Goal: Task Accomplishment & Management: Manage account settings

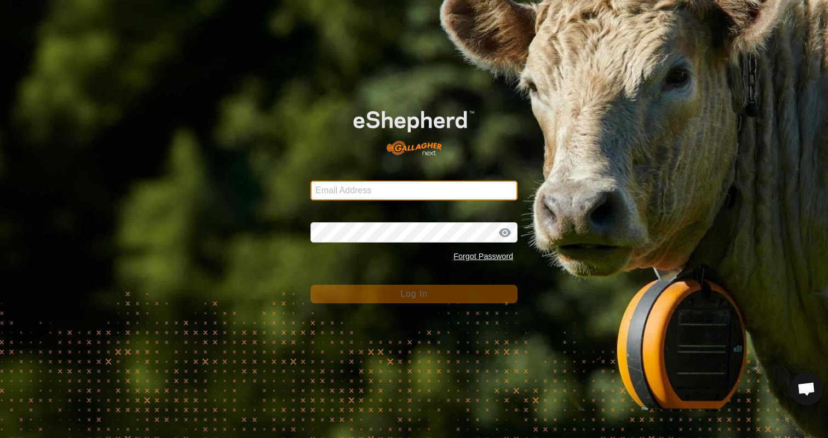
click at [391, 192] on input "Email Address" at bounding box center [414, 191] width 207 height 20
type input "emmahill271@gmail.com"
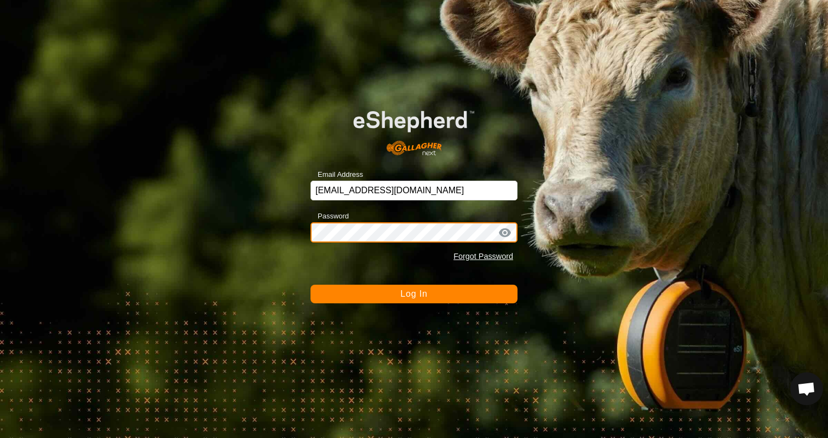
click at [311, 285] on button "Log In" at bounding box center [414, 294] width 207 height 19
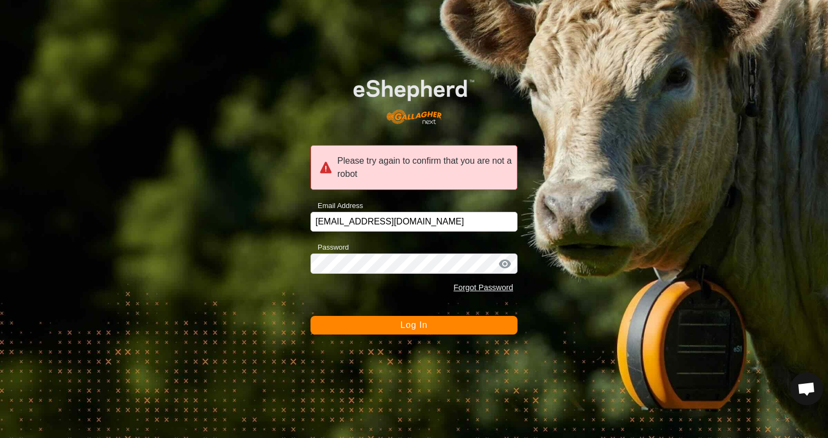
click at [500, 260] on div at bounding box center [505, 264] width 16 height 11
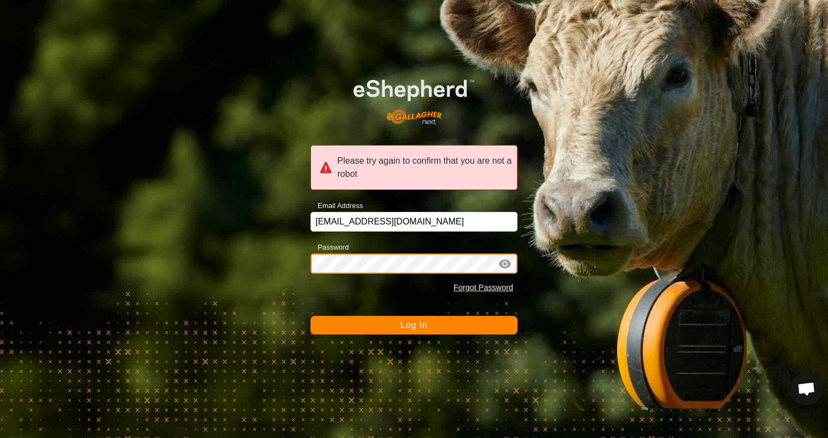
click at [214, 268] on div "Please try again to confirm that you are not a robot Email Address emmahill271@…" at bounding box center [414, 219] width 828 height 438
click at [311, 316] on button "Log In" at bounding box center [414, 325] width 207 height 19
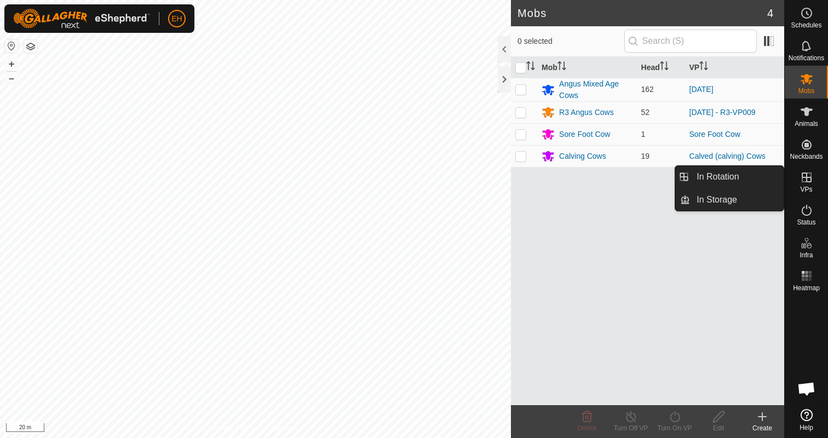
click at [812, 180] on icon at bounding box center [806, 177] width 13 height 13
click at [760, 182] on link "In Rotation" at bounding box center [737, 177] width 94 height 22
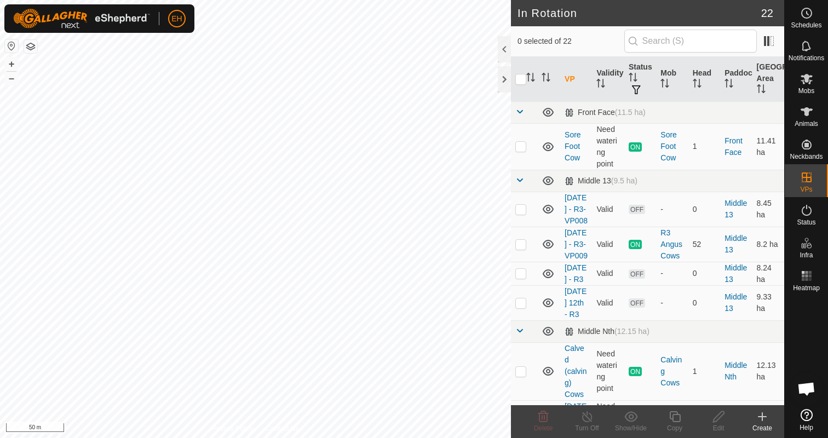
click at [760, 420] on icon at bounding box center [762, 416] width 13 height 13
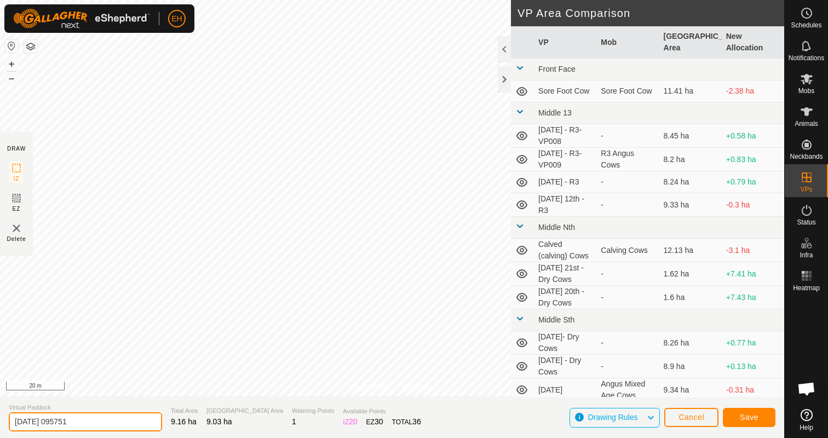
drag, startPoint x: 91, startPoint y: 426, endPoint x: 0, endPoint y: 426, distance: 91.5
click at [0, 426] on section "Virtual Paddock 2025-09-03 095751 Total Area 9.16 ha Grazing Area 9.03 ha Water…" at bounding box center [392, 418] width 784 height 42
type input "[DATE] - R3"
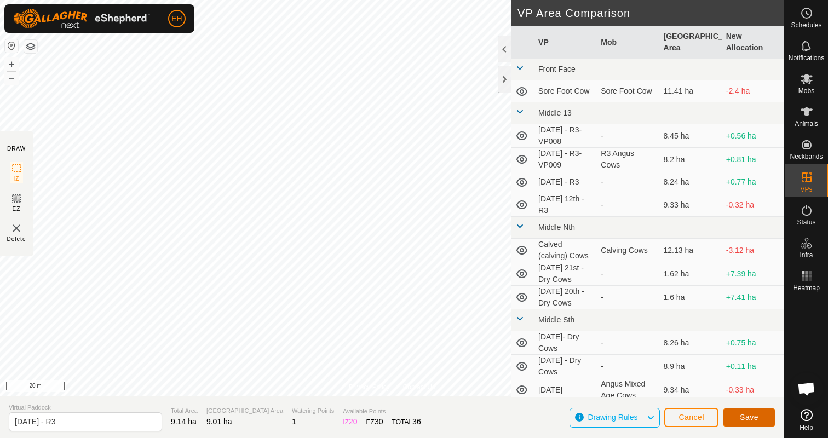
click at [748, 420] on span "Save" at bounding box center [749, 417] width 19 height 9
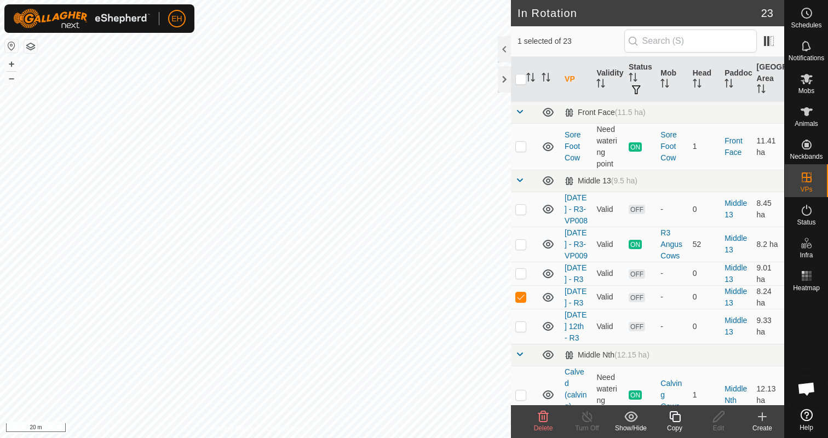
click at [540, 422] on icon at bounding box center [543, 416] width 13 height 13
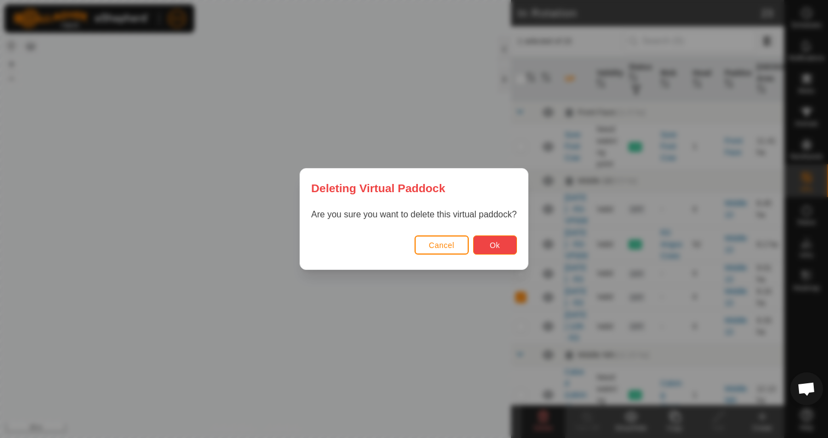
click at [489, 248] on button "Ok" at bounding box center [495, 245] width 44 height 19
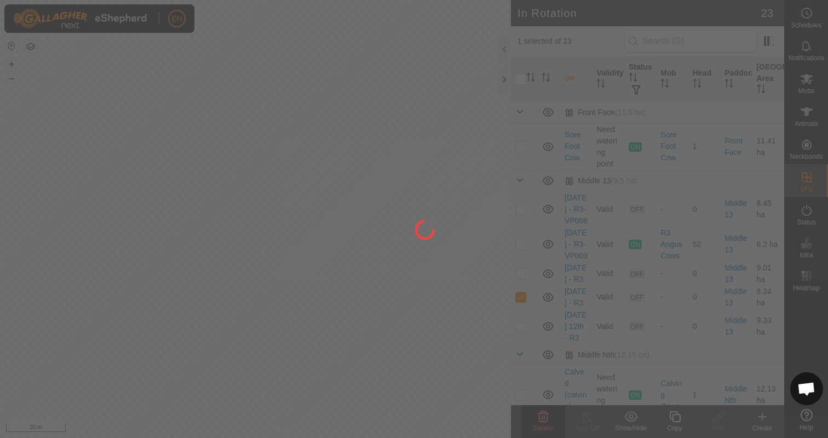
checkbox input "false"
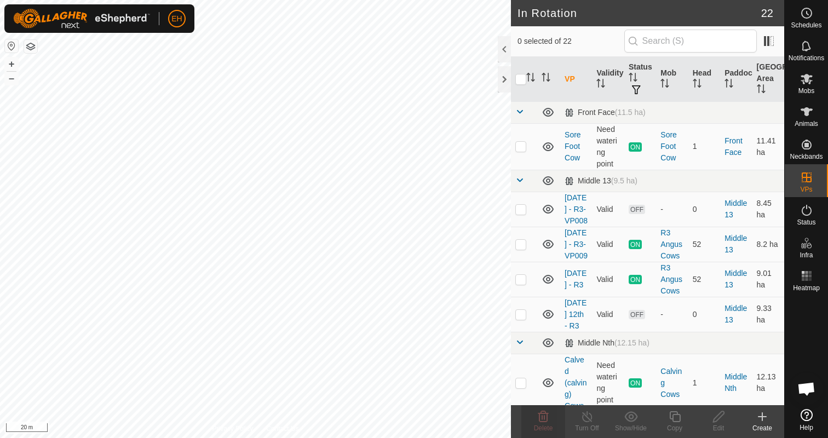
checkbox input "true"
click at [676, 424] on div "Copy" at bounding box center [675, 428] width 44 height 10
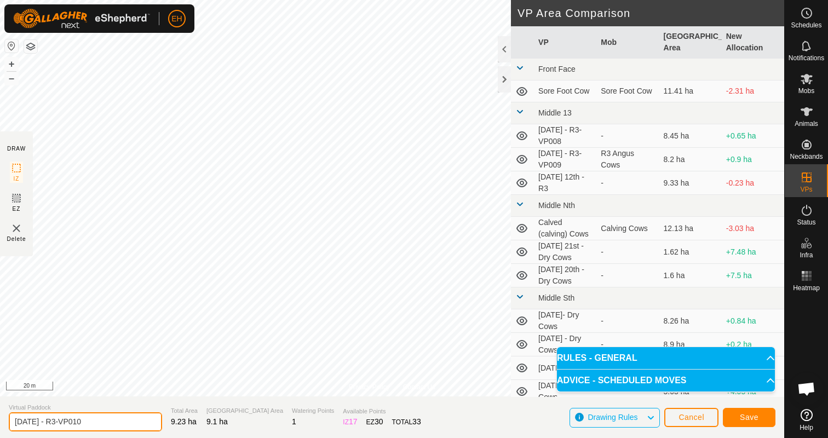
drag, startPoint x: 104, startPoint y: 428, endPoint x: 0, endPoint y: 423, distance: 103.6
click at [0, 423] on section "Virtual Paddock 03.09.2025 - R3-VP010 Total Area 9.23 ha Grazing Area 9.1 ha Wa…" at bounding box center [392, 418] width 784 height 42
type input "04.09.2025 - R3"
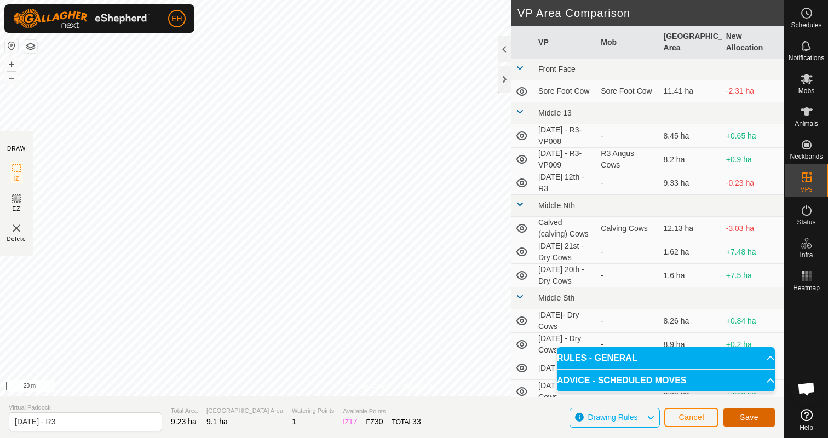
click at [740, 417] on span "Save" at bounding box center [749, 417] width 19 height 9
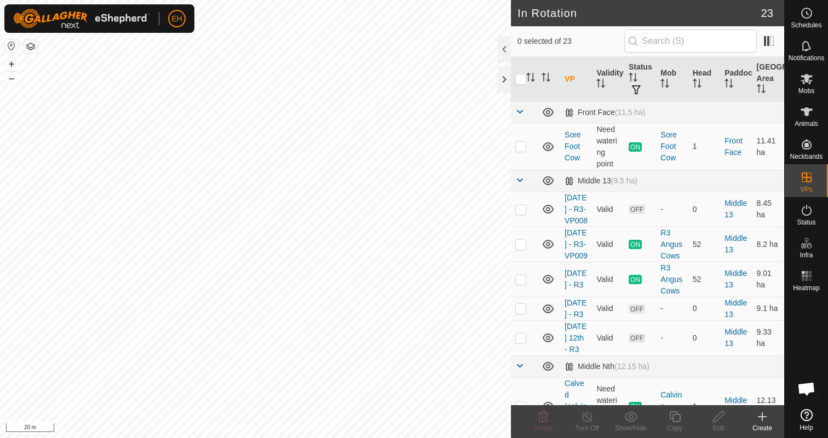
checkbox input "true"
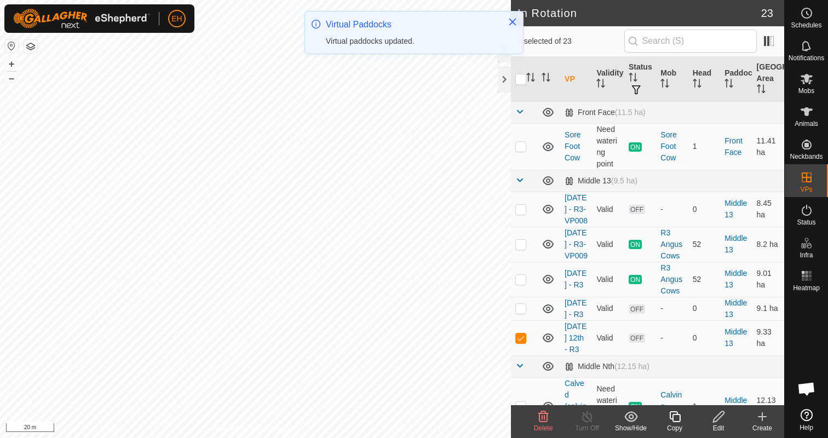
click at [718, 419] on icon at bounding box center [718, 416] width 11 height 11
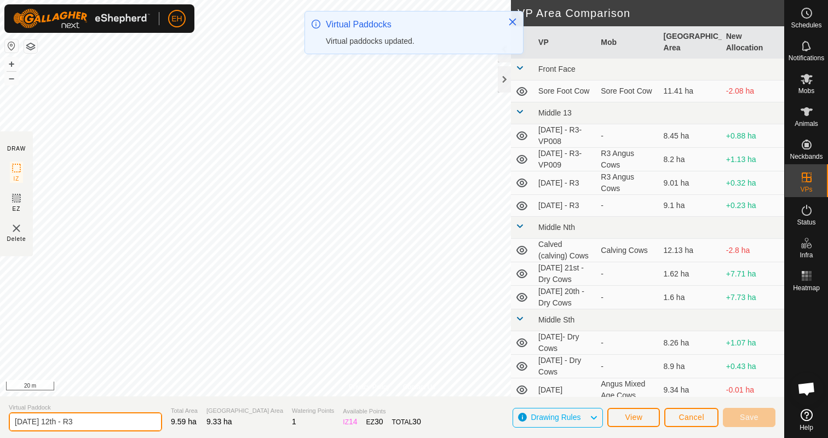
drag, startPoint x: 79, startPoint y: 418, endPoint x: 0, endPoint y: 418, distance: 78.9
click at [0, 418] on section "Virtual Paddock Friday 12th - R3 Total Area 9.59 ha Grazing Area 9.33 ha Wateri…" at bounding box center [392, 418] width 784 height 42
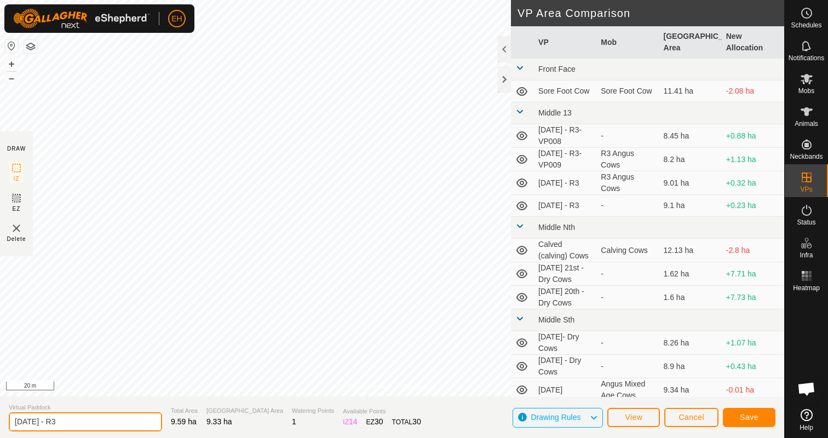
type input "05.09.2025 - R3"
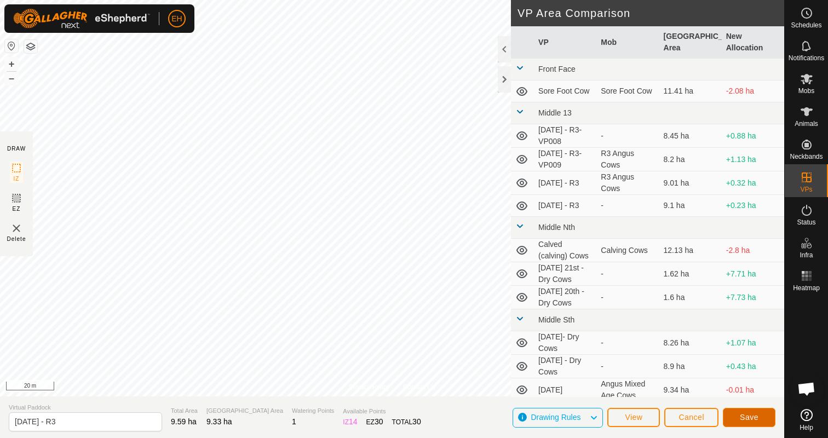
click at [763, 416] on button "Save" at bounding box center [749, 417] width 53 height 19
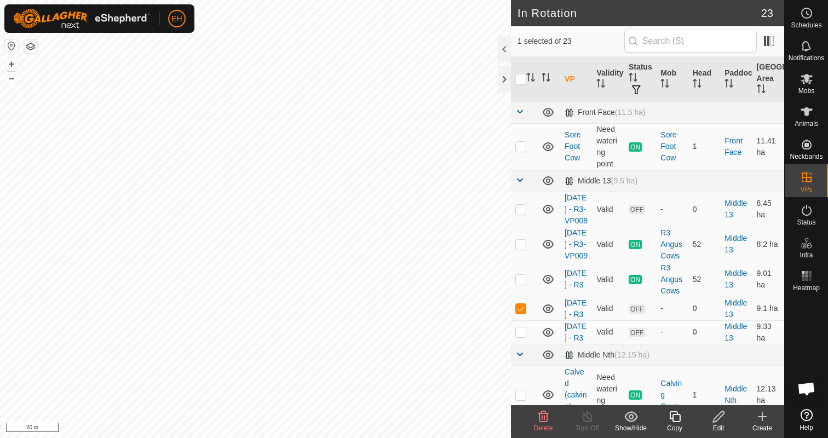
click at [543, 421] on icon at bounding box center [543, 416] width 13 height 13
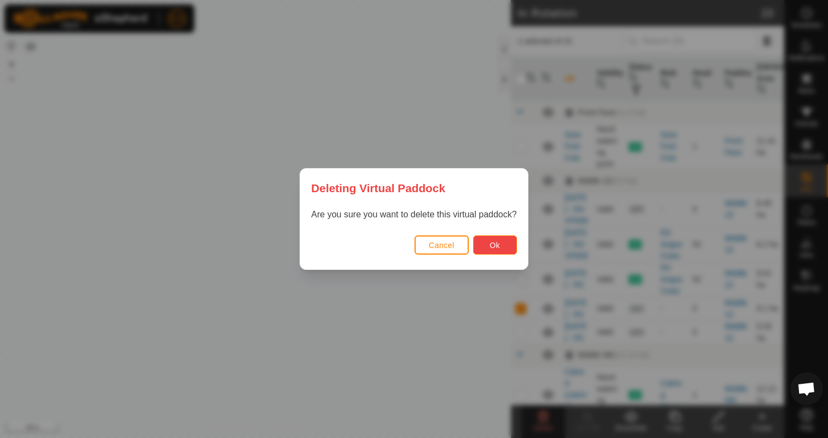
click at [501, 244] on button "Ok" at bounding box center [495, 245] width 44 height 19
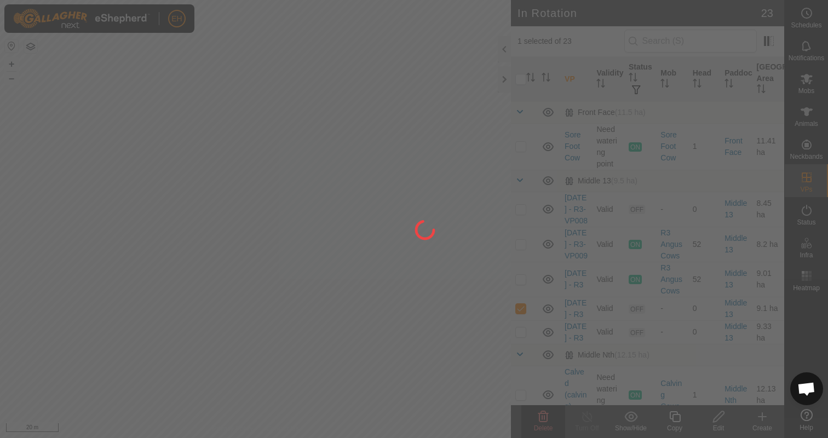
checkbox input "false"
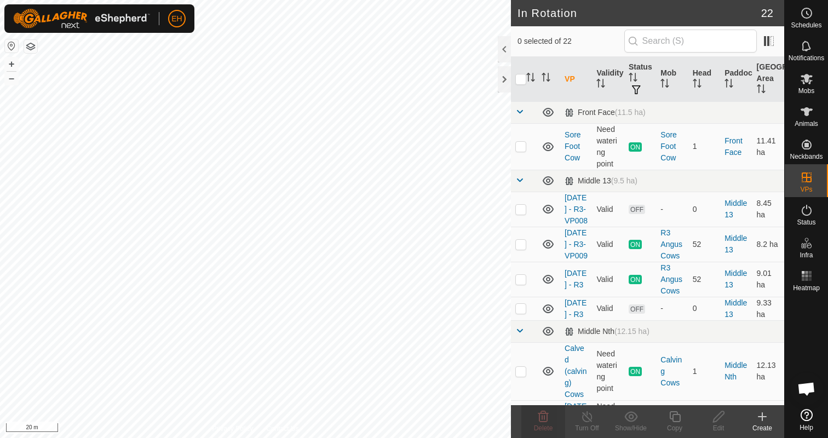
checkbox input "true"
checkbox input "false"
checkbox input "true"
checkbox input "false"
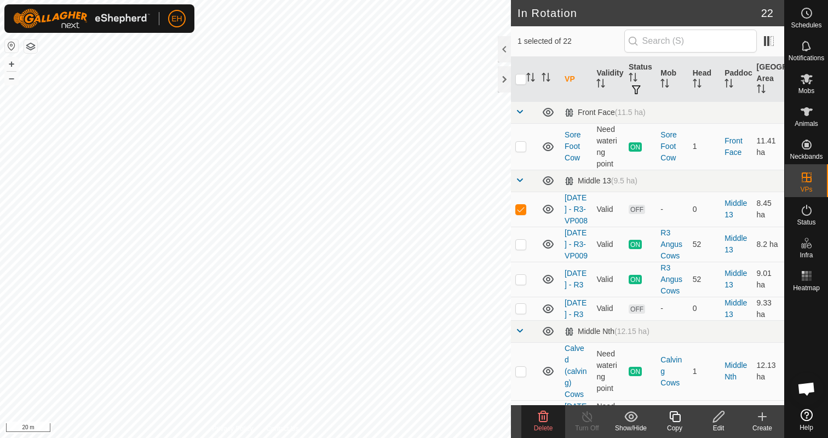
click at [546, 421] on icon at bounding box center [543, 416] width 10 height 11
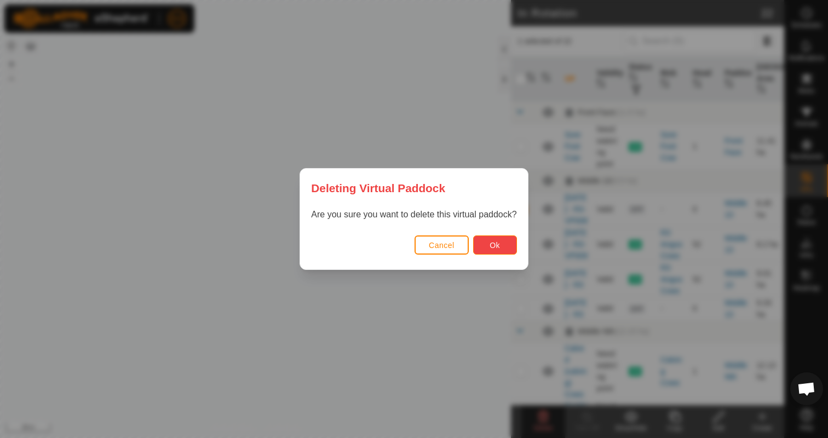
click at [485, 243] on button "Ok" at bounding box center [495, 245] width 44 height 19
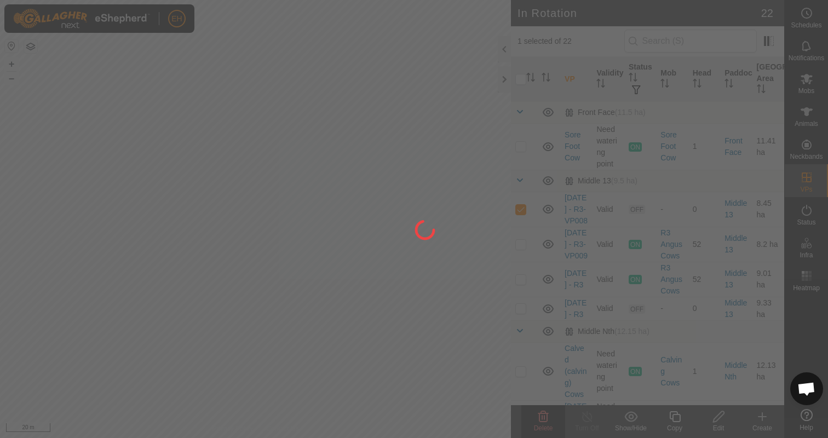
checkbox input "false"
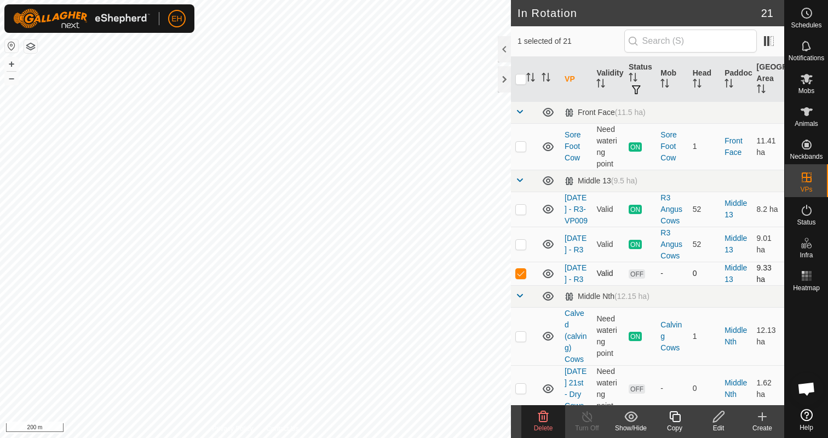
click at [522, 278] on p-checkbox at bounding box center [520, 273] width 11 height 9
checkbox input "false"
checkbox input "true"
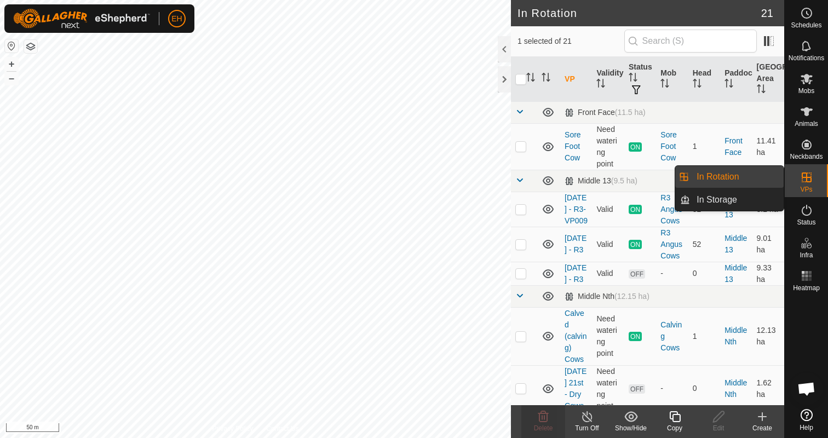
click at [811, 187] on span "VPs" at bounding box center [806, 189] width 12 height 7
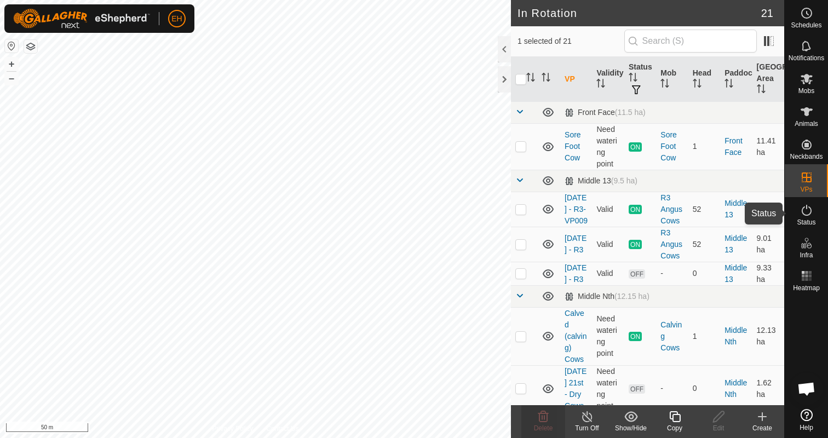
click at [804, 216] on icon at bounding box center [806, 210] width 13 height 13
click at [805, 210] on icon at bounding box center [806, 210] width 13 height 13
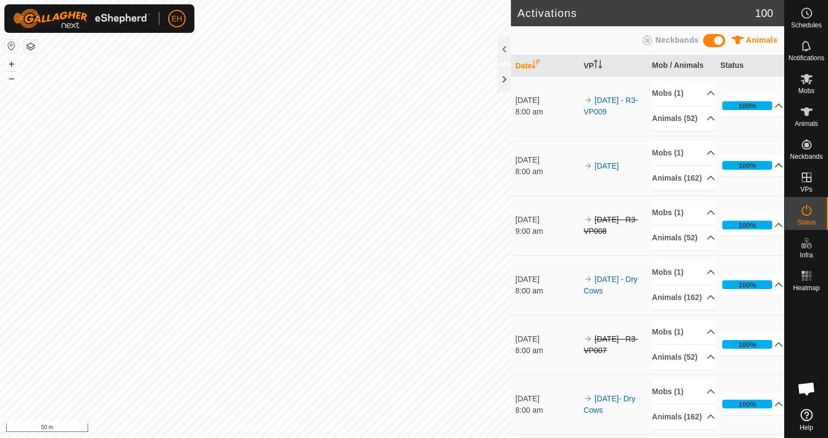
click at [773, 176] on p-accordion-header "100%" at bounding box center [751, 165] width 63 height 22
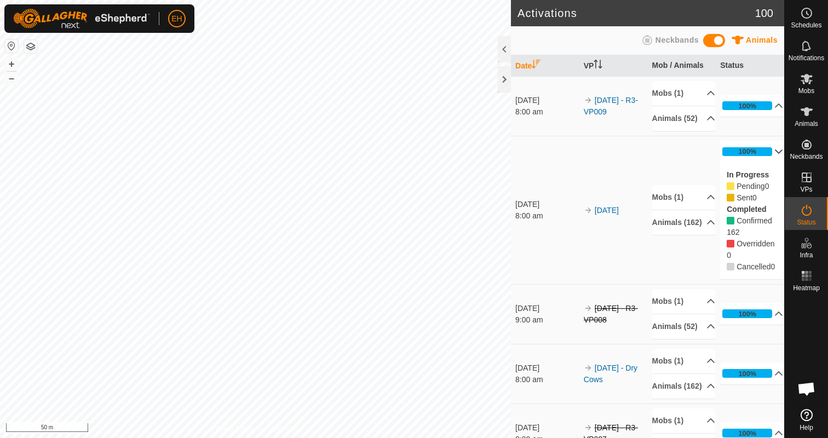
click at [774, 163] on p-accordion-header "100%" at bounding box center [751, 152] width 63 height 22
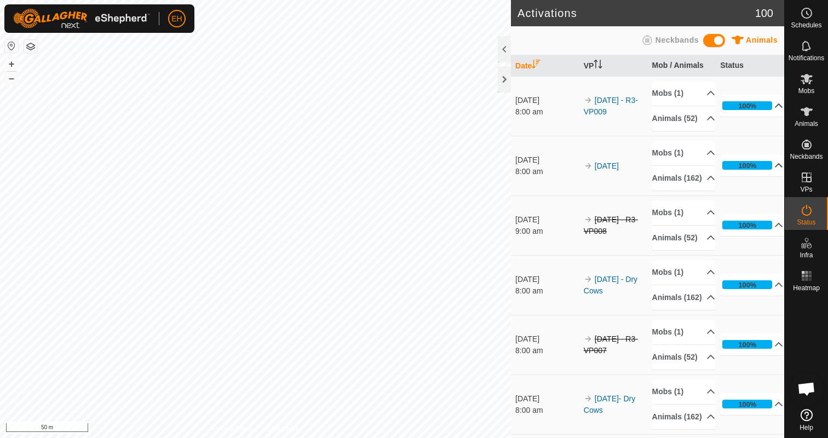
click at [772, 117] on p-accordion-header "100%" at bounding box center [751, 106] width 63 height 22
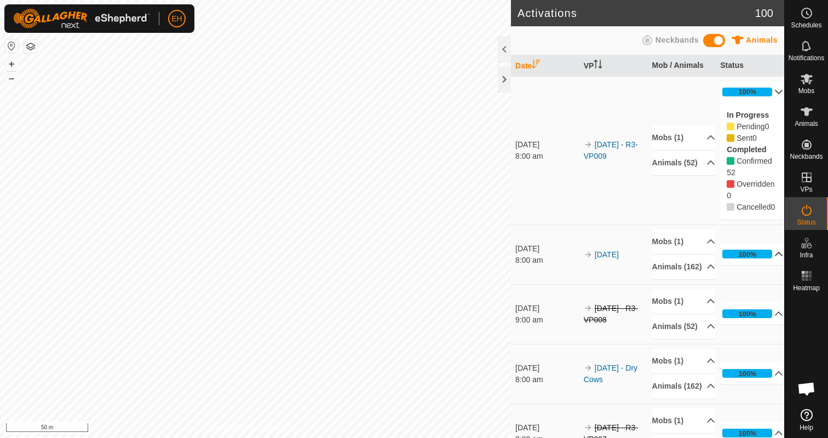
click at [774, 93] on p-accordion-header "100%" at bounding box center [751, 92] width 63 height 22
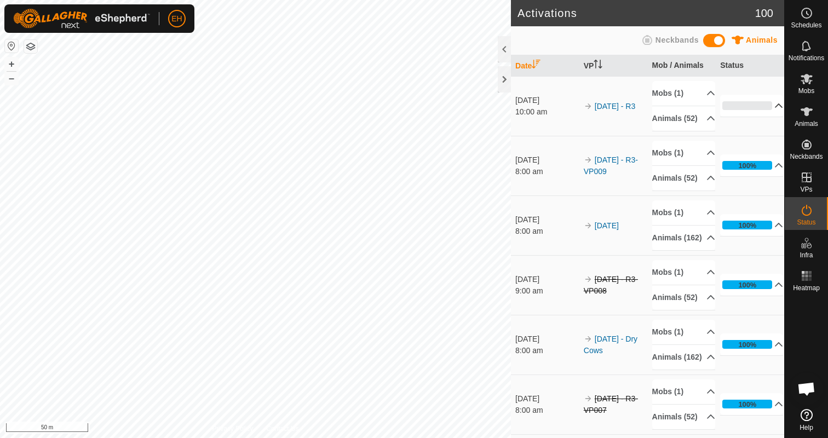
click at [770, 110] on p-accordion-header "0%" at bounding box center [751, 106] width 63 height 22
click at [775, 110] on p-accordion-header "48%" at bounding box center [751, 106] width 63 height 22
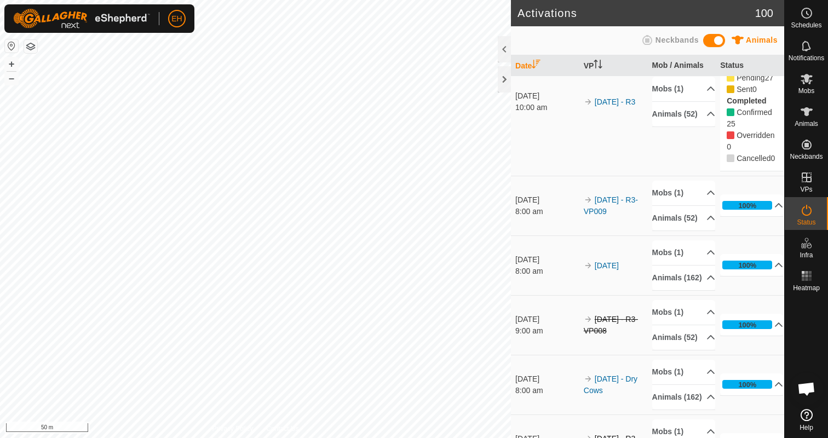
scroll to position [55, 0]
